Goal: Task Accomplishment & Management: Use online tool/utility

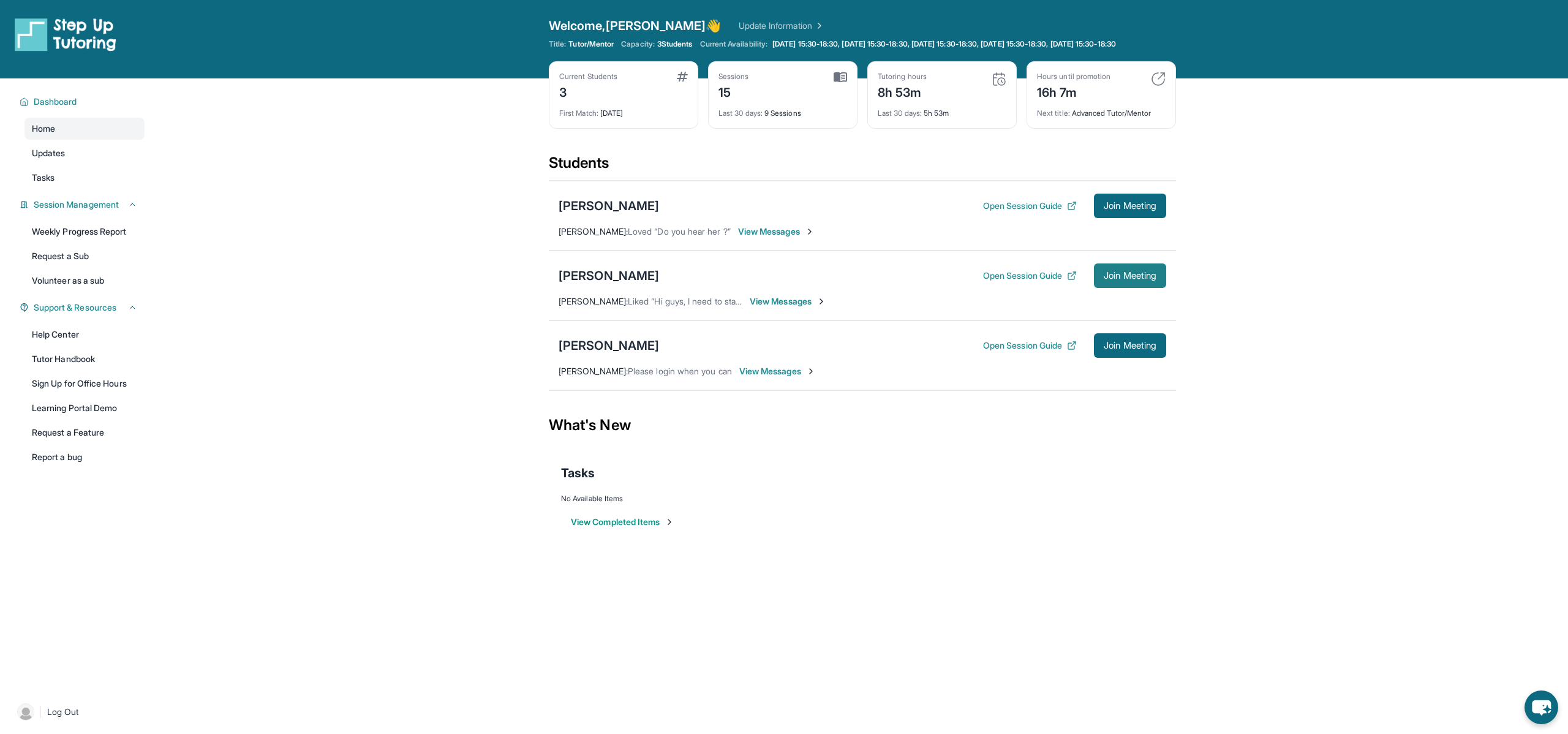
click at [1149, 280] on span "Join Meeting" at bounding box center [1129, 276] width 52 height 7
click at [1111, 280] on span "Join Meeting" at bounding box center [1129, 276] width 52 height 7
click at [999, 86] on img at bounding box center [999, 79] width 15 height 15
click at [1002, 86] on img at bounding box center [999, 79] width 15 height 15
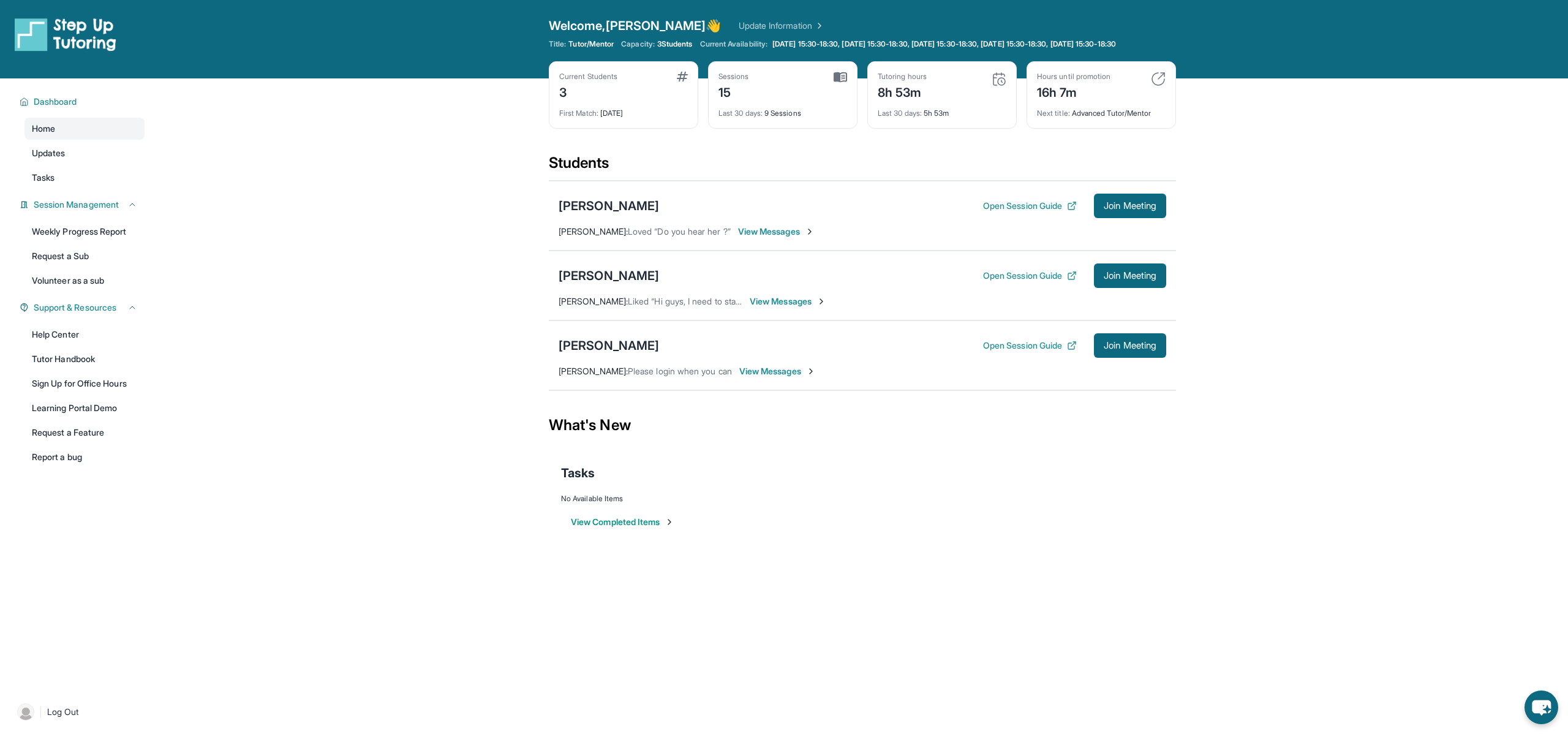
click at [1002, 86] on img at bounding box center [999, 79] width 15 height 15
click at [944, 48] on span "[DATE] 15:30-18:30, [DATE] 15:30-18:30, [DATE] 15:30-18:30, [DATE] 15:30-18:30,…" at bounding box center [943, 44] width 343 height 10
